Goal: Transaction & Acquisition: Purchase product/service

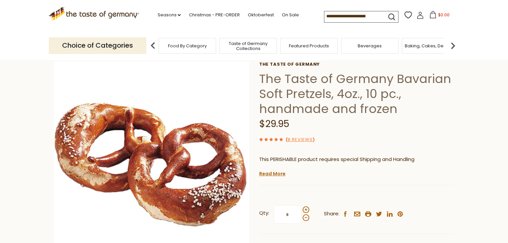
scroll to position [67, 0]
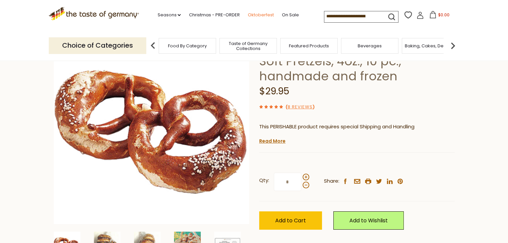
click at [268, 14] on link "Oktoberfest" at bounding box center [260, 14] width 26 height 7
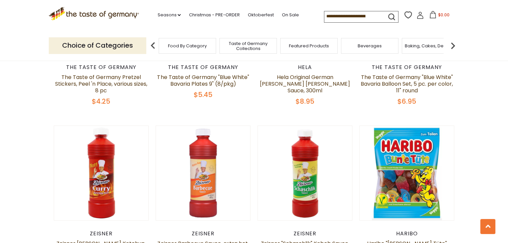
scroll to position [1569, 0]
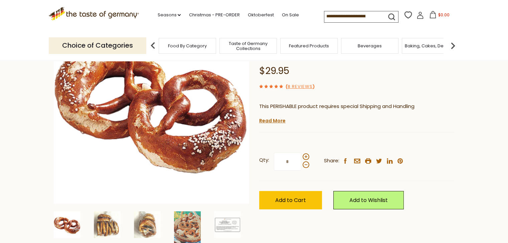
scroll to position [86, 0]
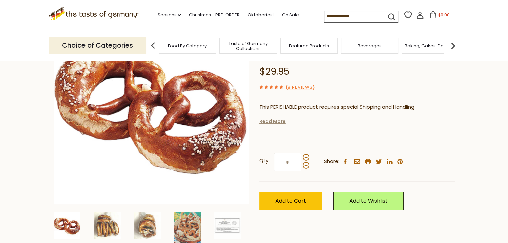
click at [282, 123] on link "Read More" at bounding box center [272, 121] width 26 height 7
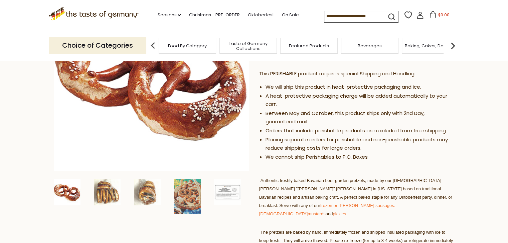
scroll to position [153, 0]
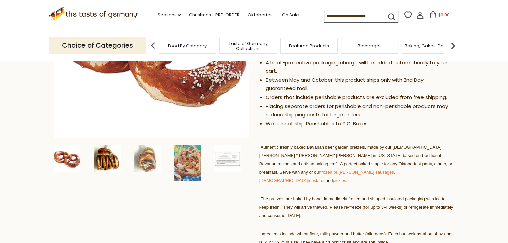
click at [106, 161] on img at bounding box center [107, 159] width 27 height 27
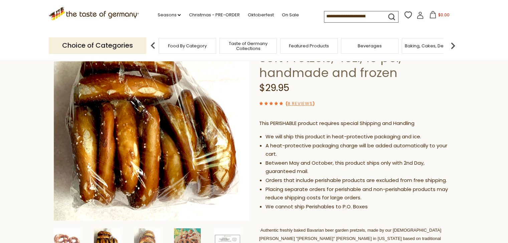
scroll to position [0, 0]
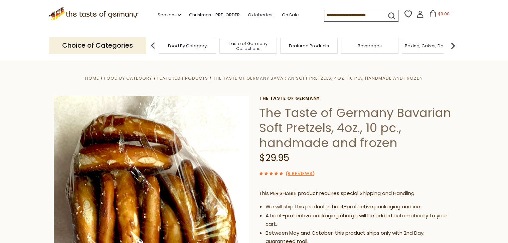
click at [263, 46] on span "Taste of Germany Collections" at bounding box center [247, 46] width 53 height 10
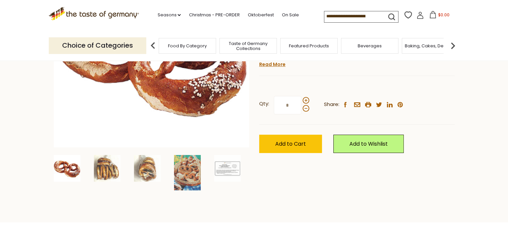
scroll to position [134, 0]
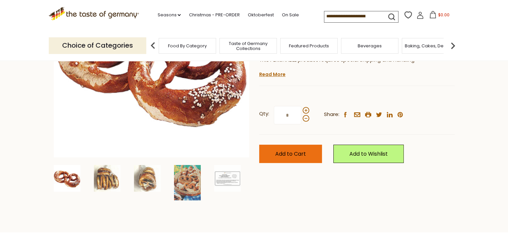
click at [309, 154] on button "Add to Cart" at bounding box center [290, 154] width 63 height 18
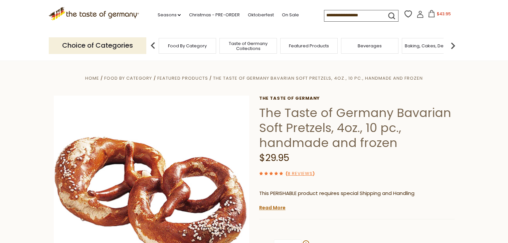
click at [443, 12] on span "$43.95" at bounding box center [443, 14] width 14 height 6
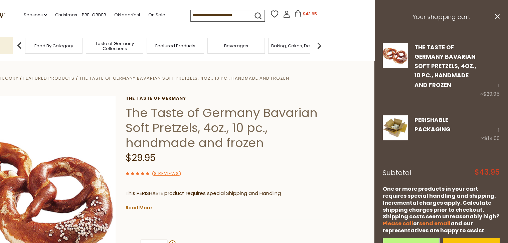
click at [345, 142] on section "Home Food By Category Featured Products The Taste of Germany Bavarian Soft Pret…" at bounding box center [120, 214] width 508 height 306
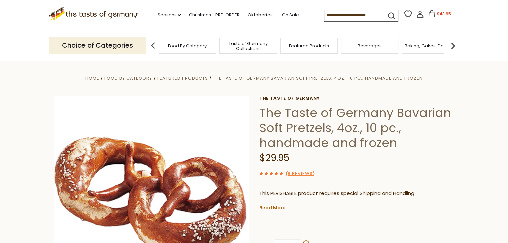
click at [452, 47] on img at bounding box center [452, 45] width 13 height 13
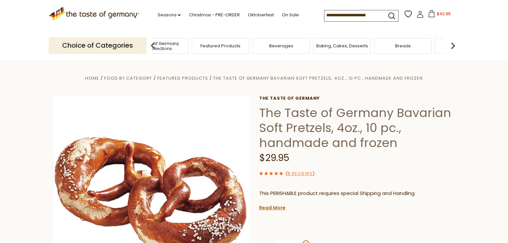
click at [452, 47] on img at bounding box center [452, 45] width 13 height 13
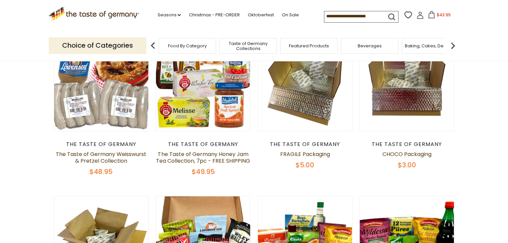
scroll to position [67, 0]
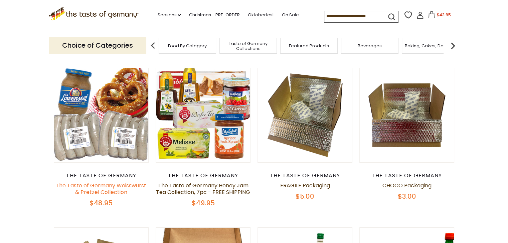
click at [102, 185] on link "The Taste of Germany Weisswurst & Pretzel Collection" at bounding box center [101, 189] width 90 height 14
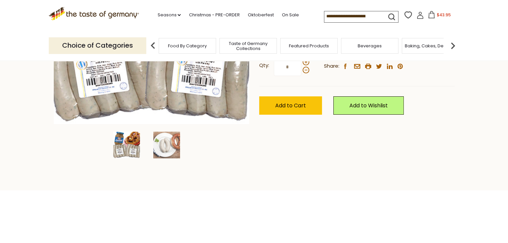
scroll to position [33, 0]
